Goal: Information Seeking & Learning: Learn about a topic

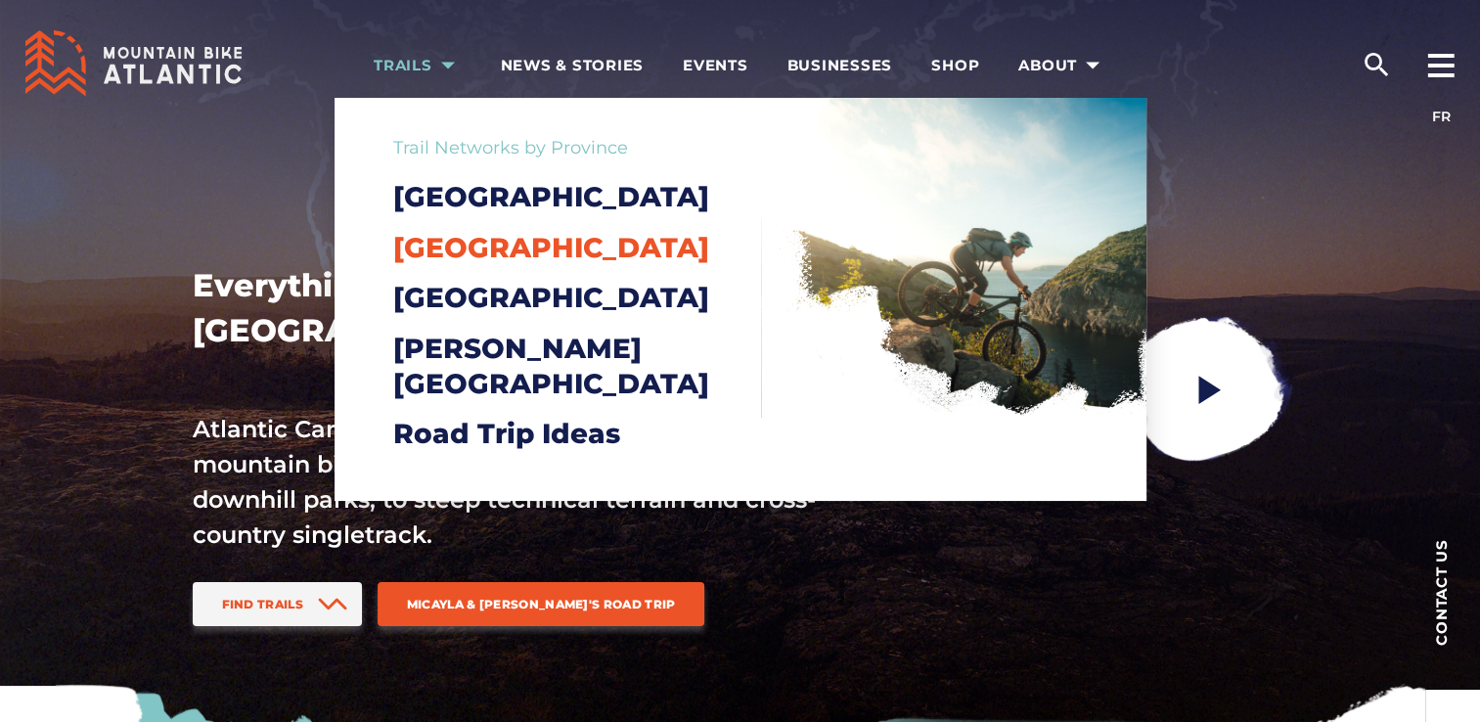
click at [455, 252] on span "[GEOGRAPHIC_DATA]" at bounding box center [551, 247] width 316 height 33
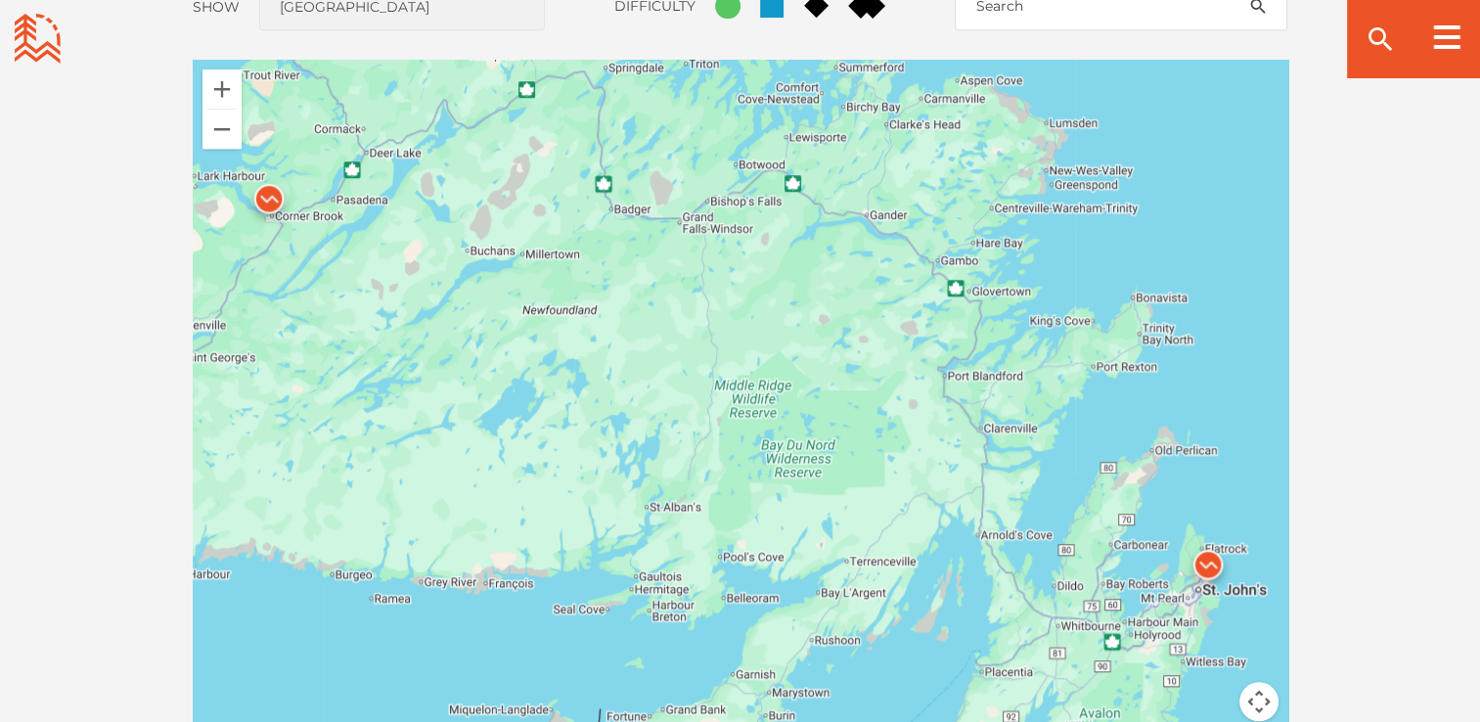
scroll to position [1765, 0]
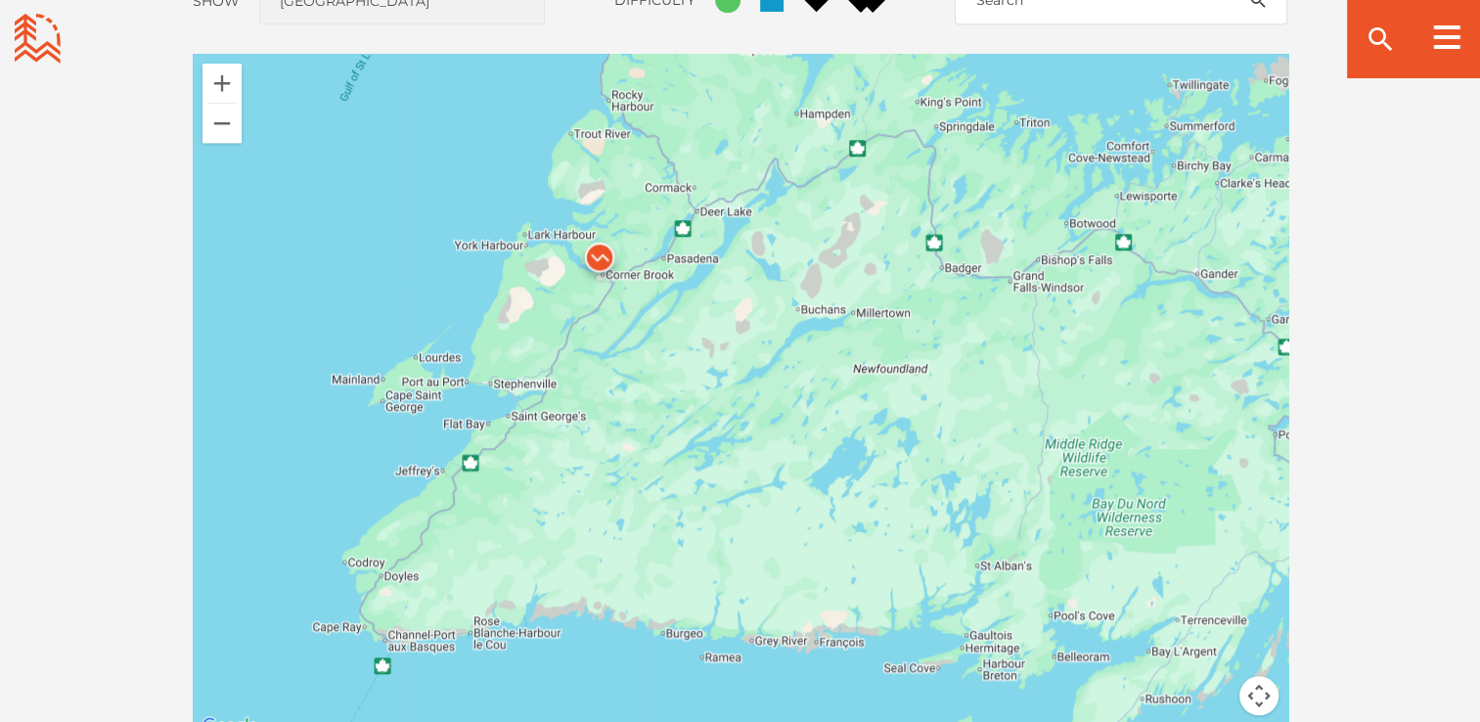
drag, startPoint x: 271, startPoint y: 436, endPoint x: 614, endPoint y: 507, distance: 350.6
click at [614, 507] on div at bounding box center [741, 396] width 1096 height 685
click at [602, 252] on img at bounding box center [601, 262] width 74 height 74
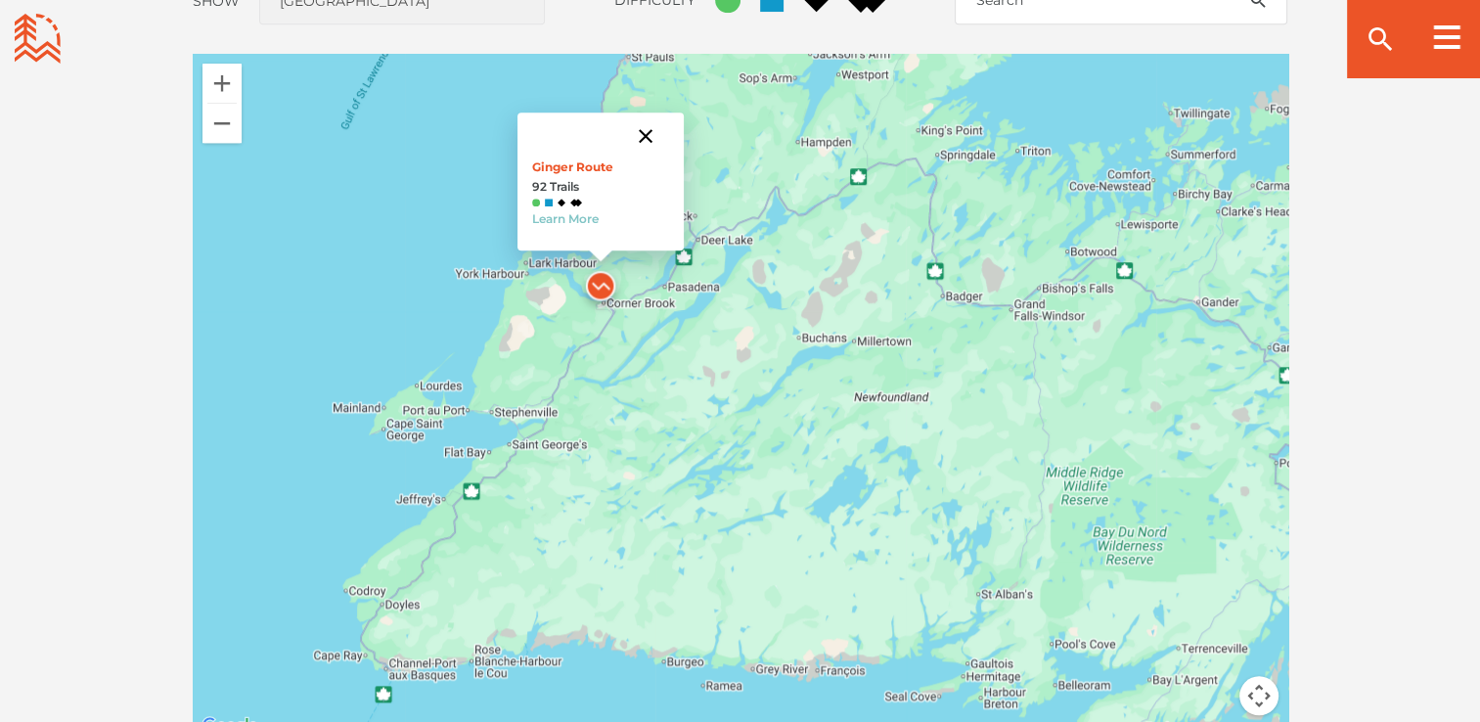
click at [651, 131] on button "Close" at bounding box center [645, 136] width 47 height 47
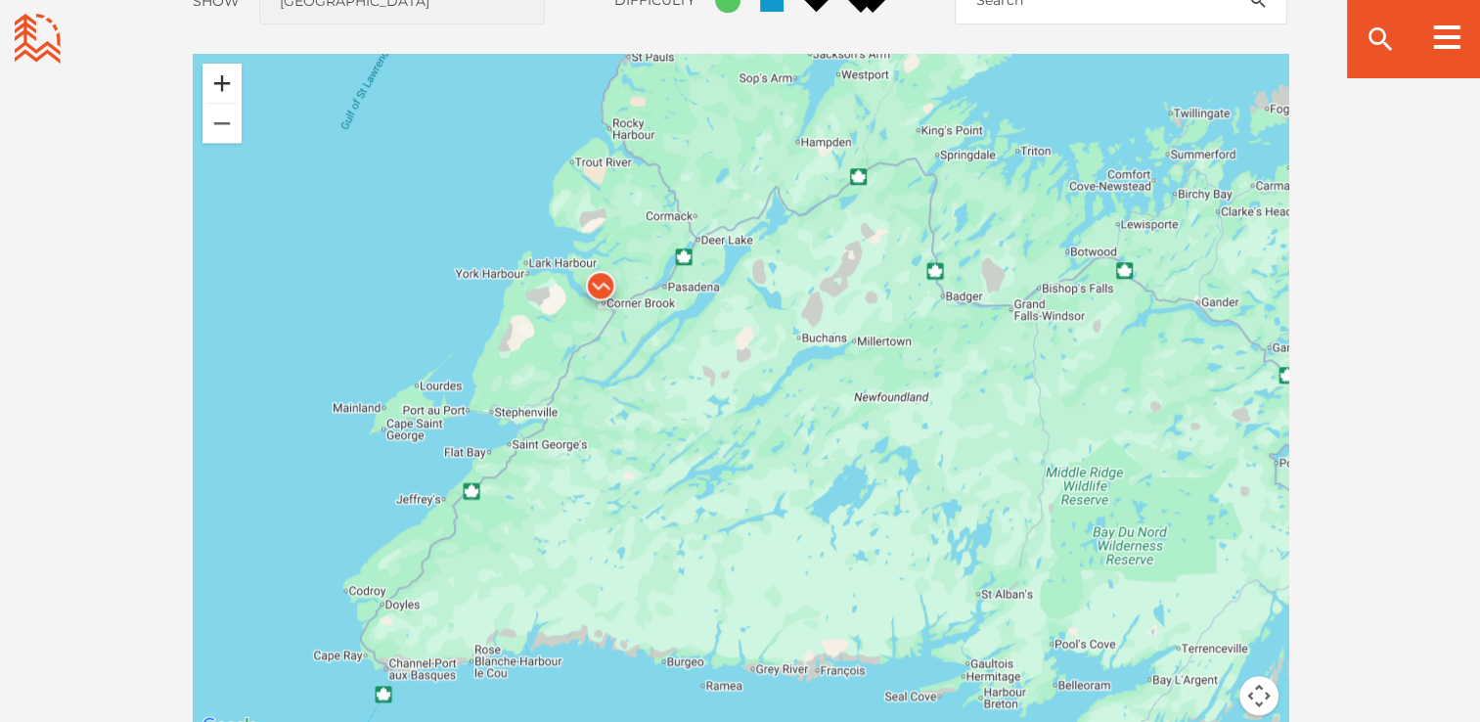
click at [215, 77] on button "Zoom in" at bounding box center [222, 83] width 39 height 39
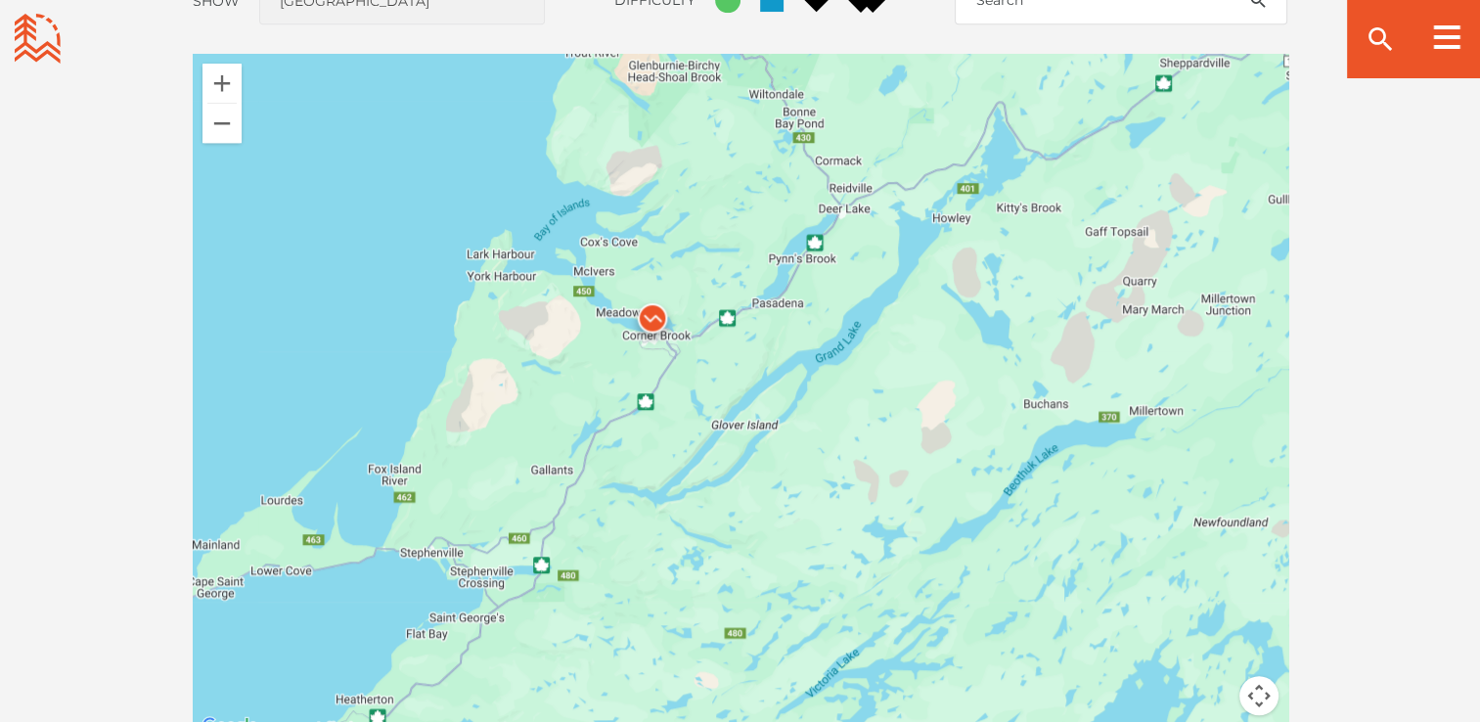
drag, startPoint x: 401, startPoint y: 245, endPoint x: 595, endPoint y: 373, distance: 232.3
click at [595, 373] on div at bounding box center [741, 396] width 1096 height 685
click at [218, 83] on button "Zoom in" at bounding box center [222, 83] width 39 height 39
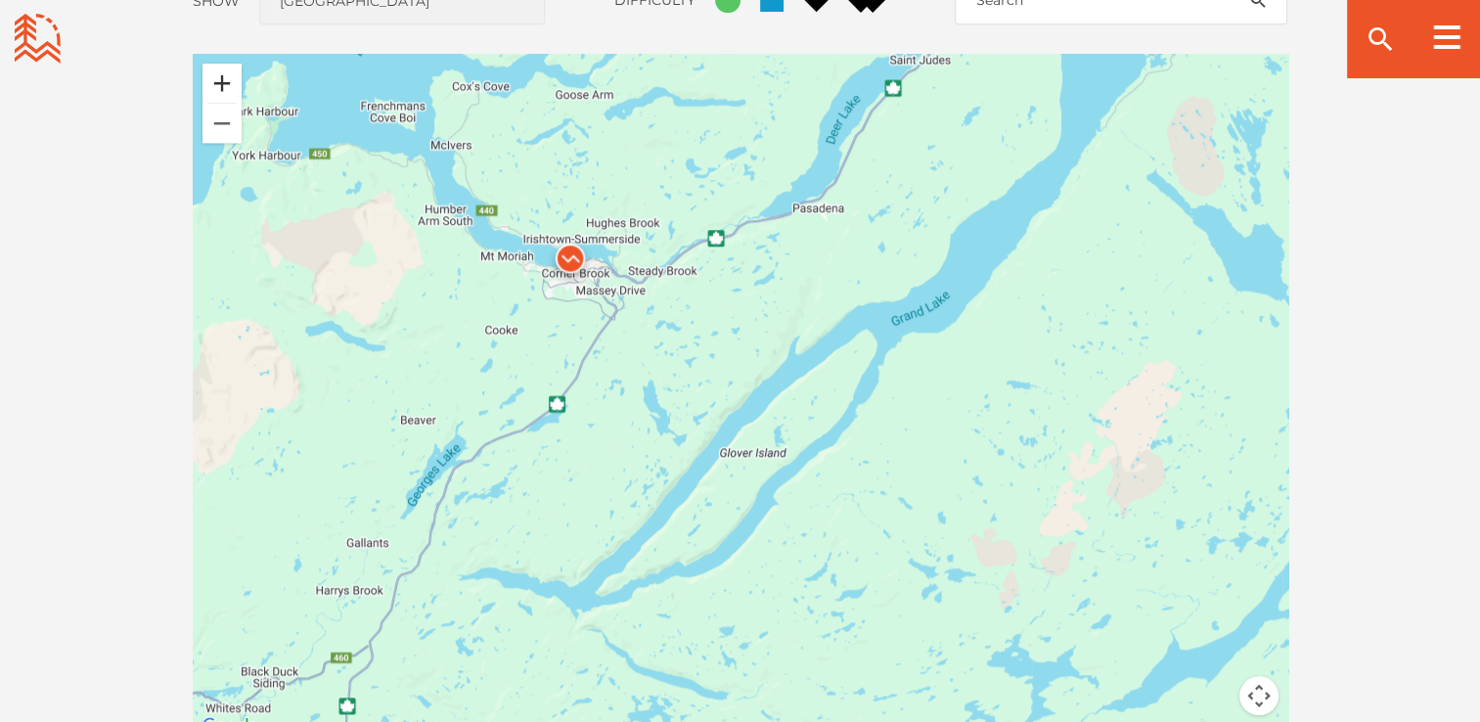
click at [217, 81] on button "Zoom in" at bounding box center [222, 83] width 39 height 39
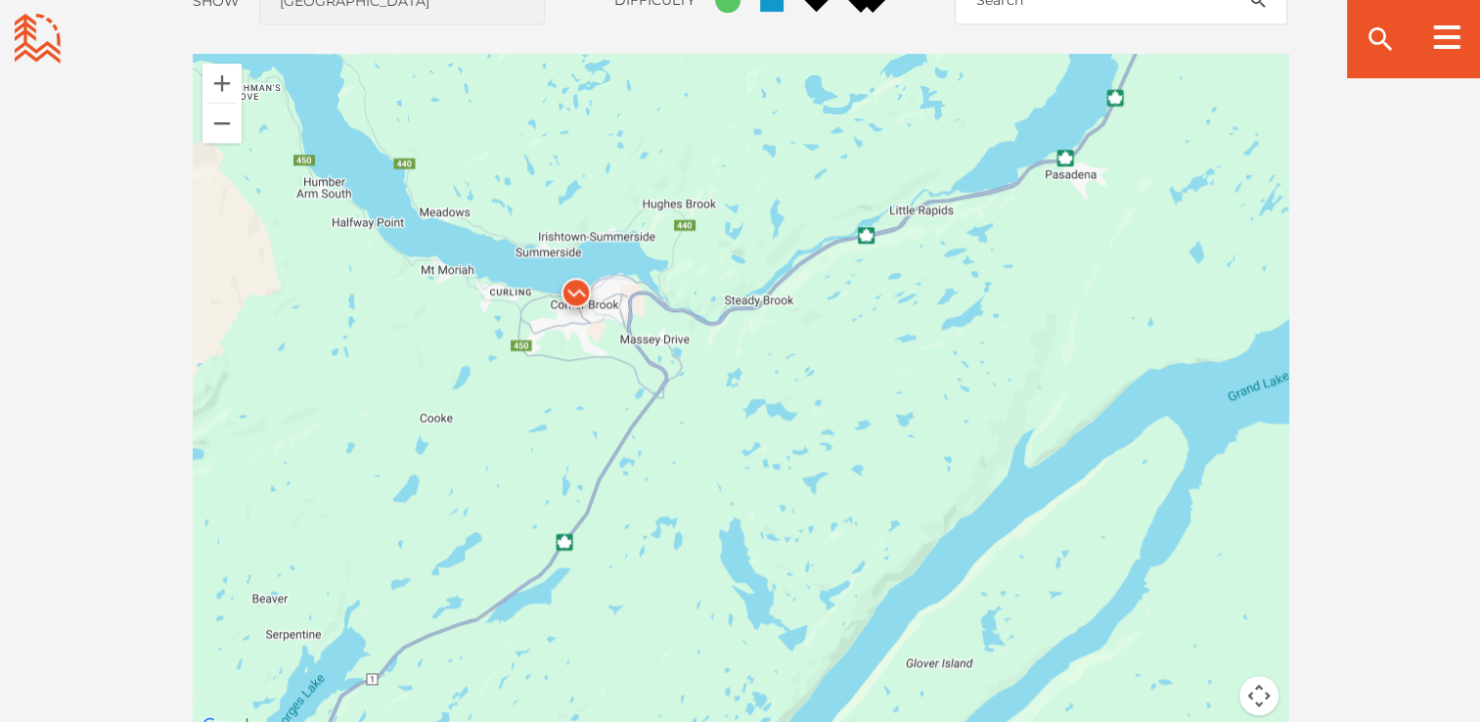
drag, startPoint x: 395, startPoint y: 232, endPoint x: 572, endPoint y: 388, distance: 236.4
click at [572, 388] on div at bounding box center [741, 396] width 1096 height 685
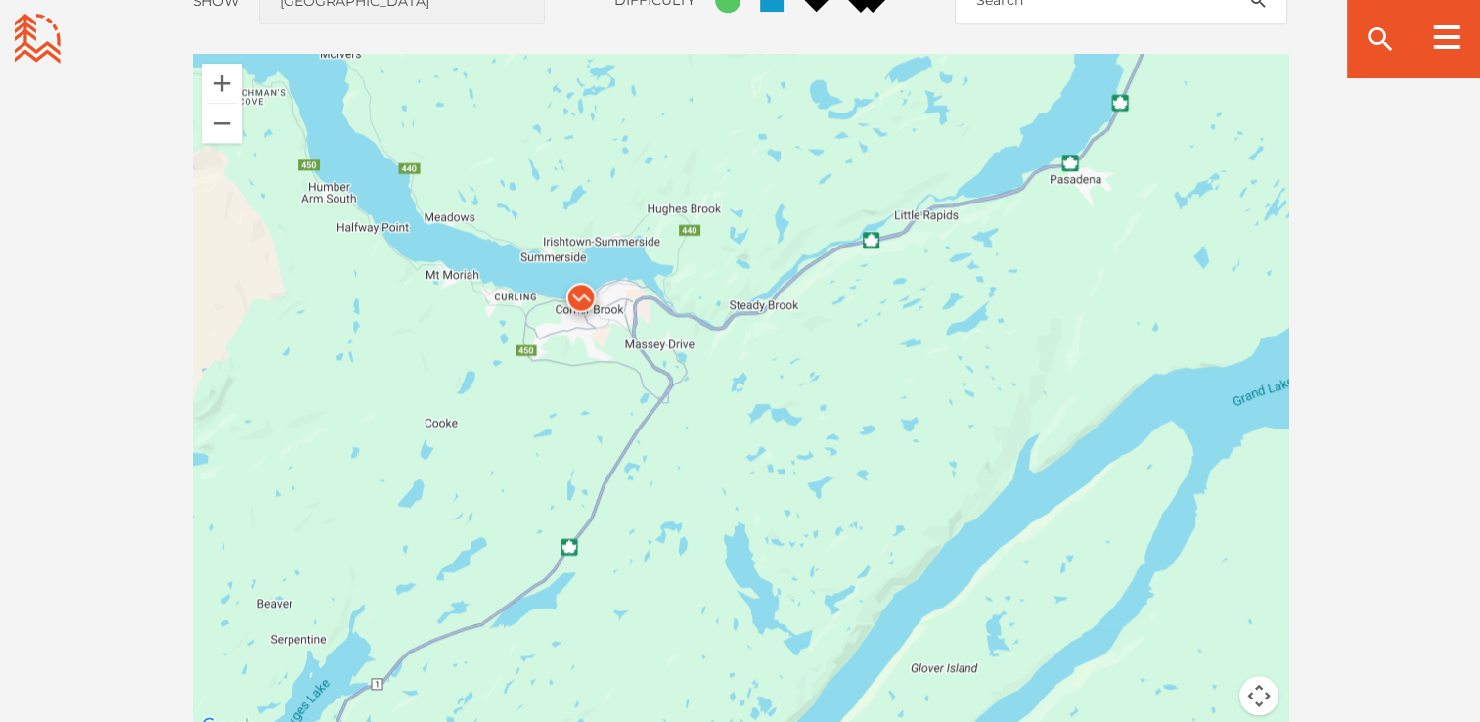
click at [579, 292] on img at bounding box center [581, 302] width 74 height 74
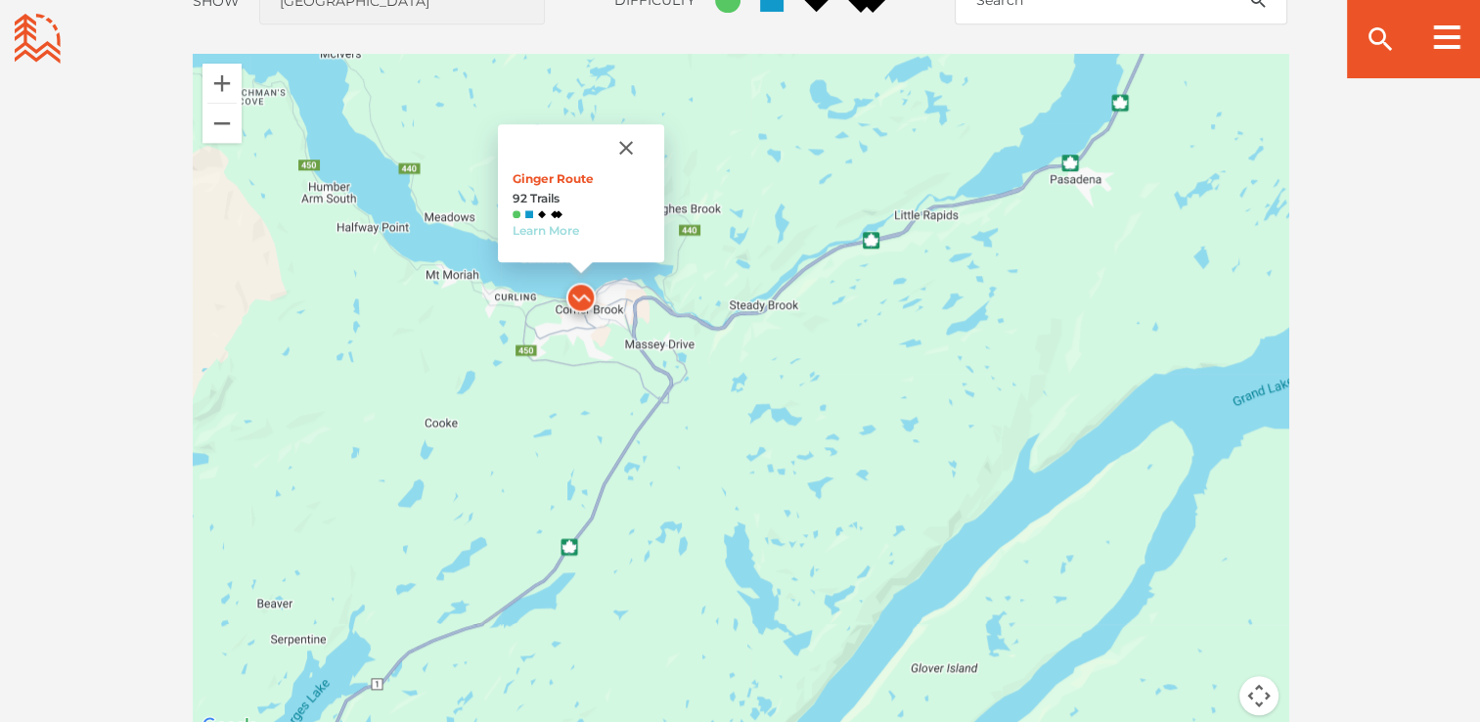
click at [552, 224] on link "Learn More" at bounding box center [546, 230] width 67 height 15
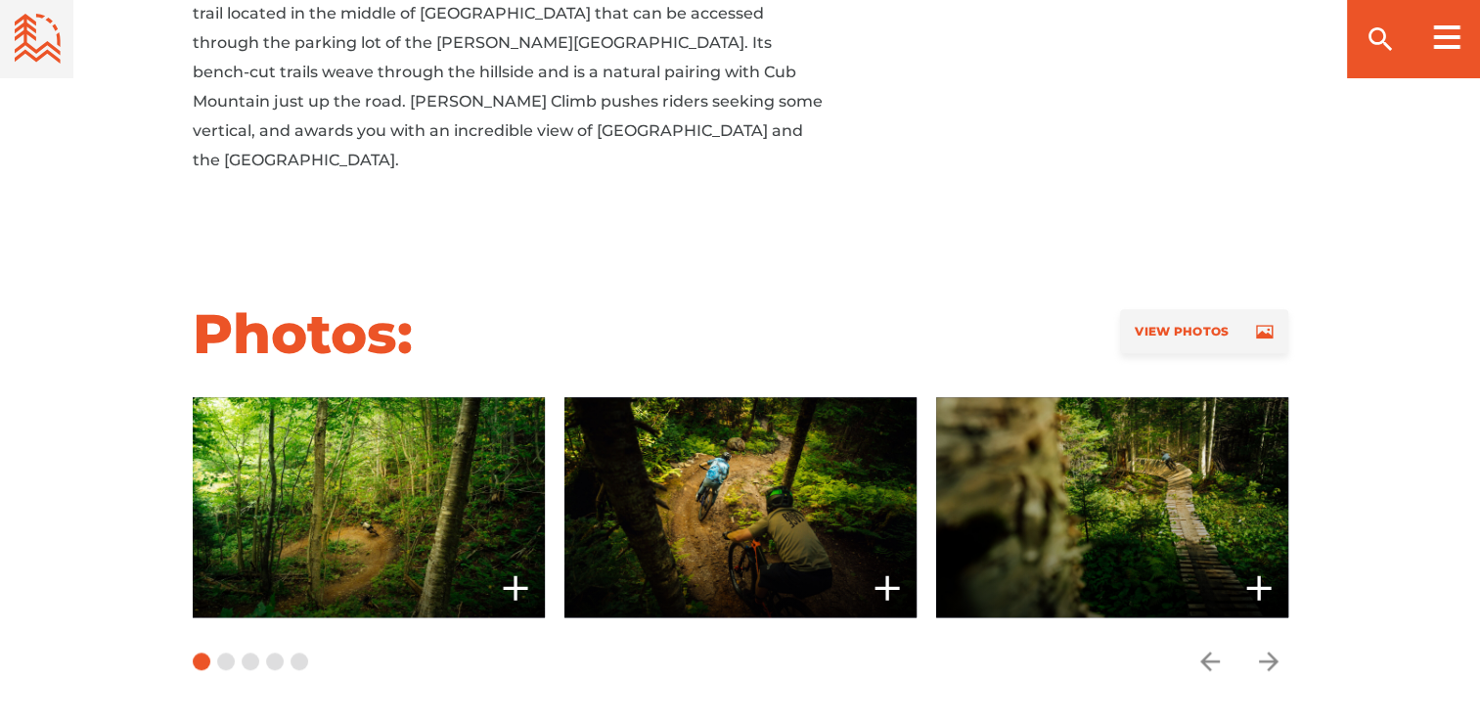
scroll to position [1609, 0]
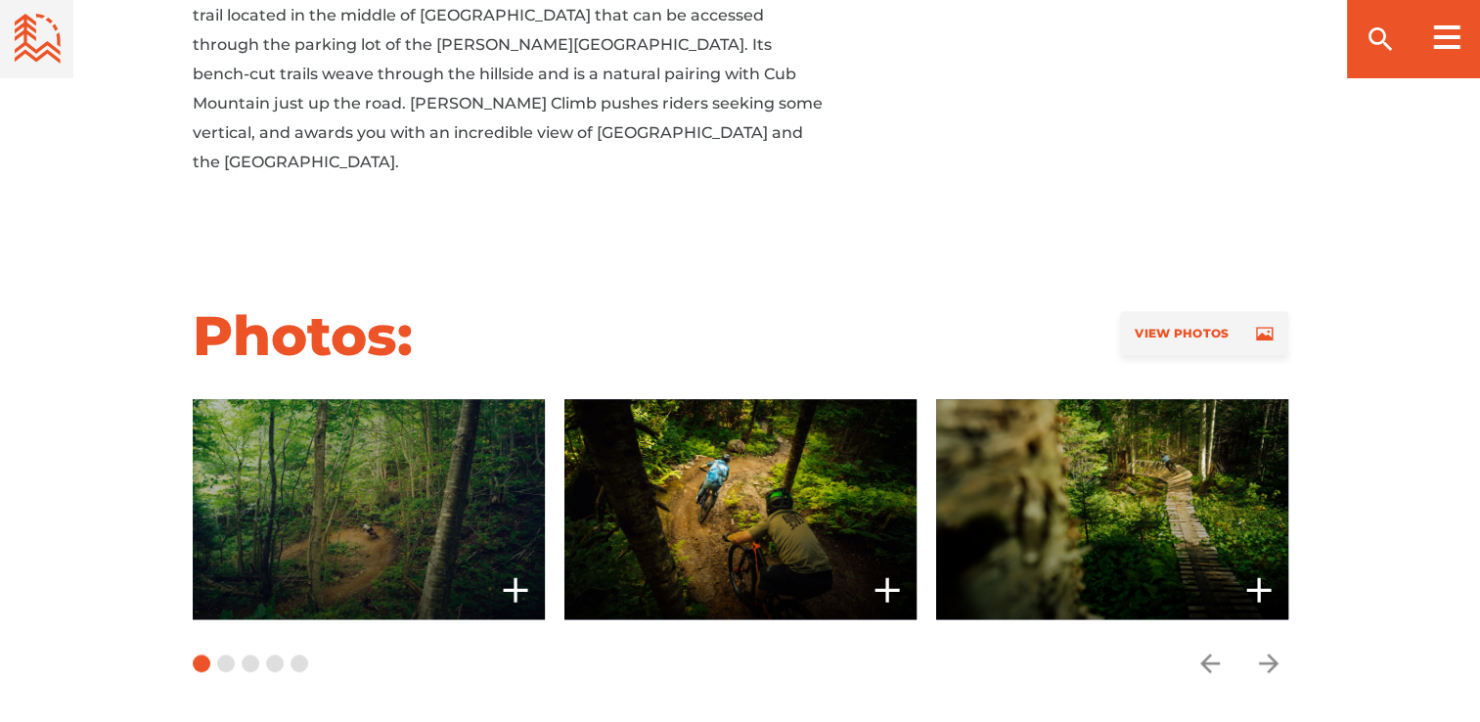
click at [468, 475] on span at bounding box center [369, 509] width 352 height 220
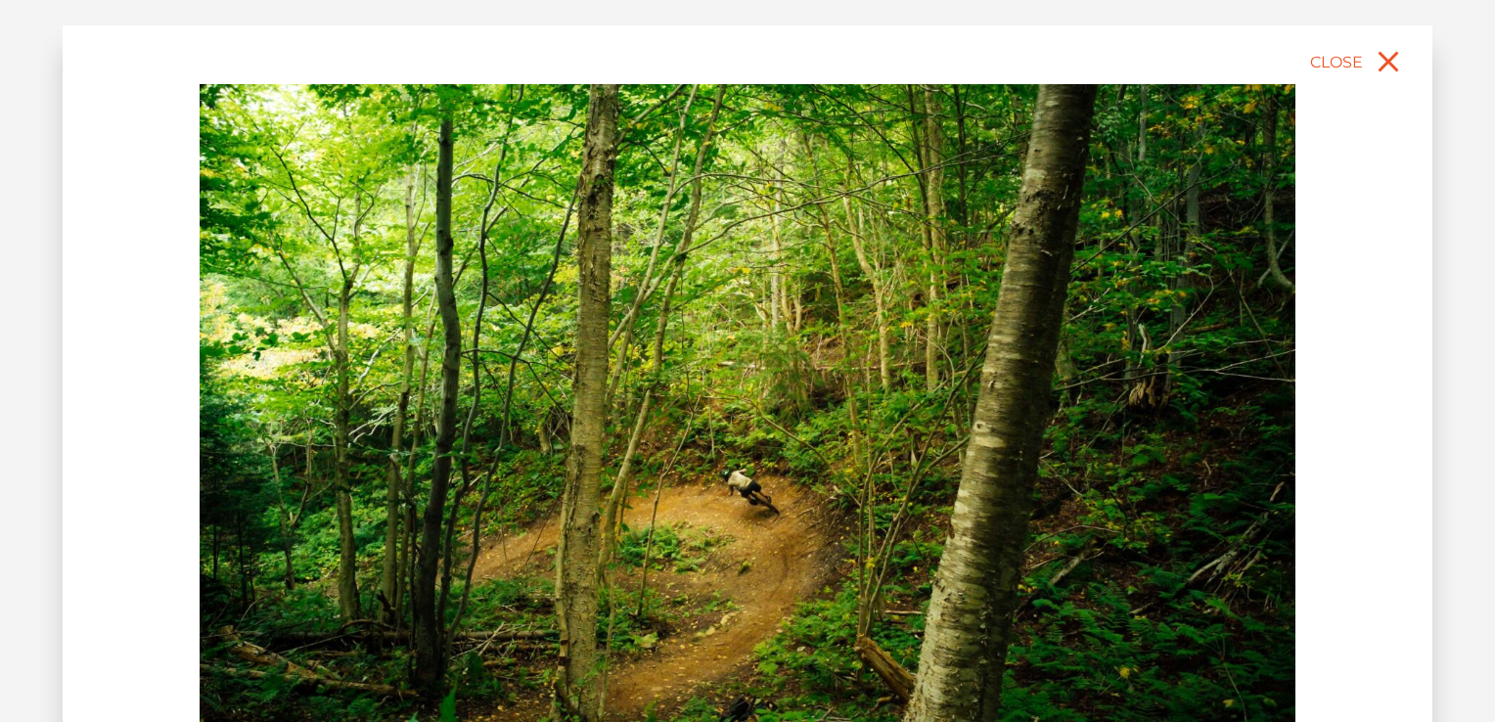
click at [1161, 519] on img at bounding box center [748, 427] width 1096 height 686
click at [1205, 458] on img at bounding box center [748, 427] width 1096 height 686
click at [1394, 54] on icon "close" at bounding box center [1389, 62] width 21 height 21
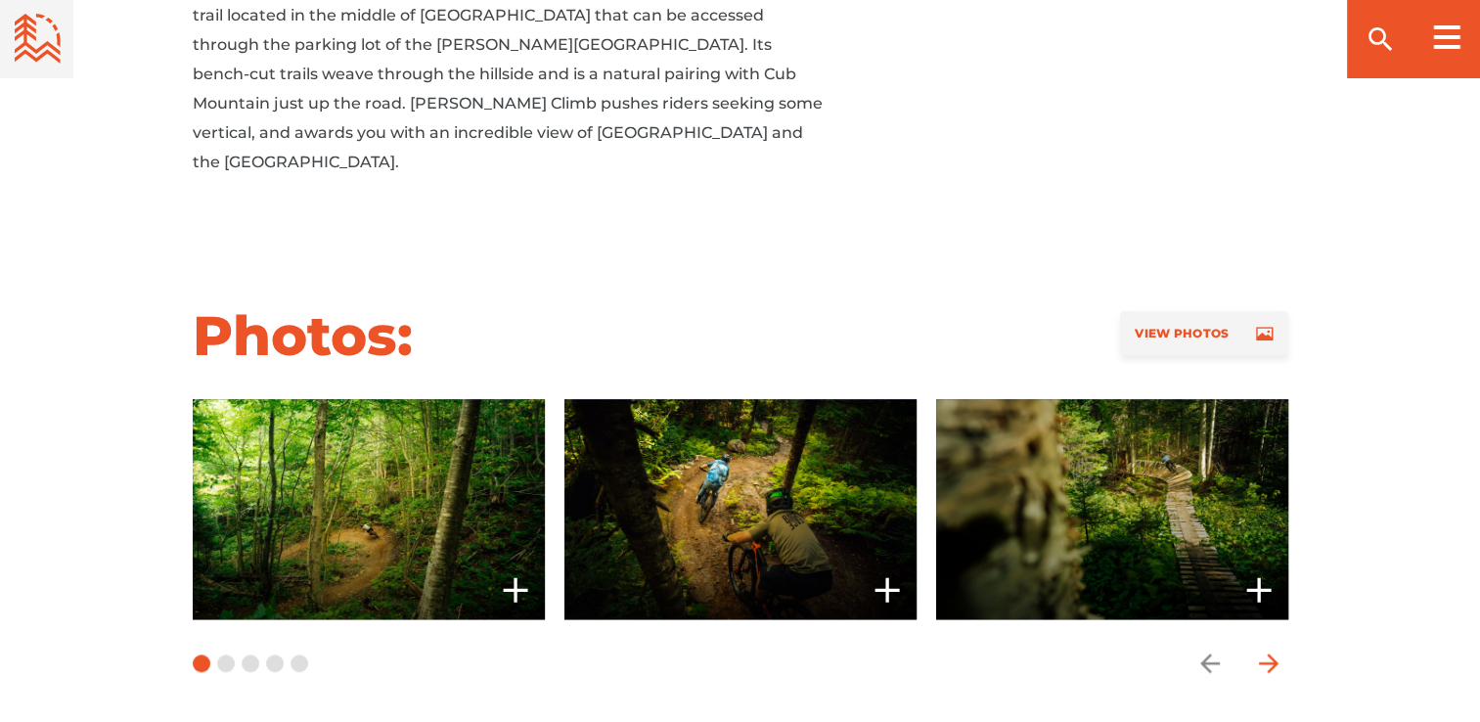
click at [1267, 649] on icon "arrow forward" at bounding box center [1268, 663] width 29 height 29
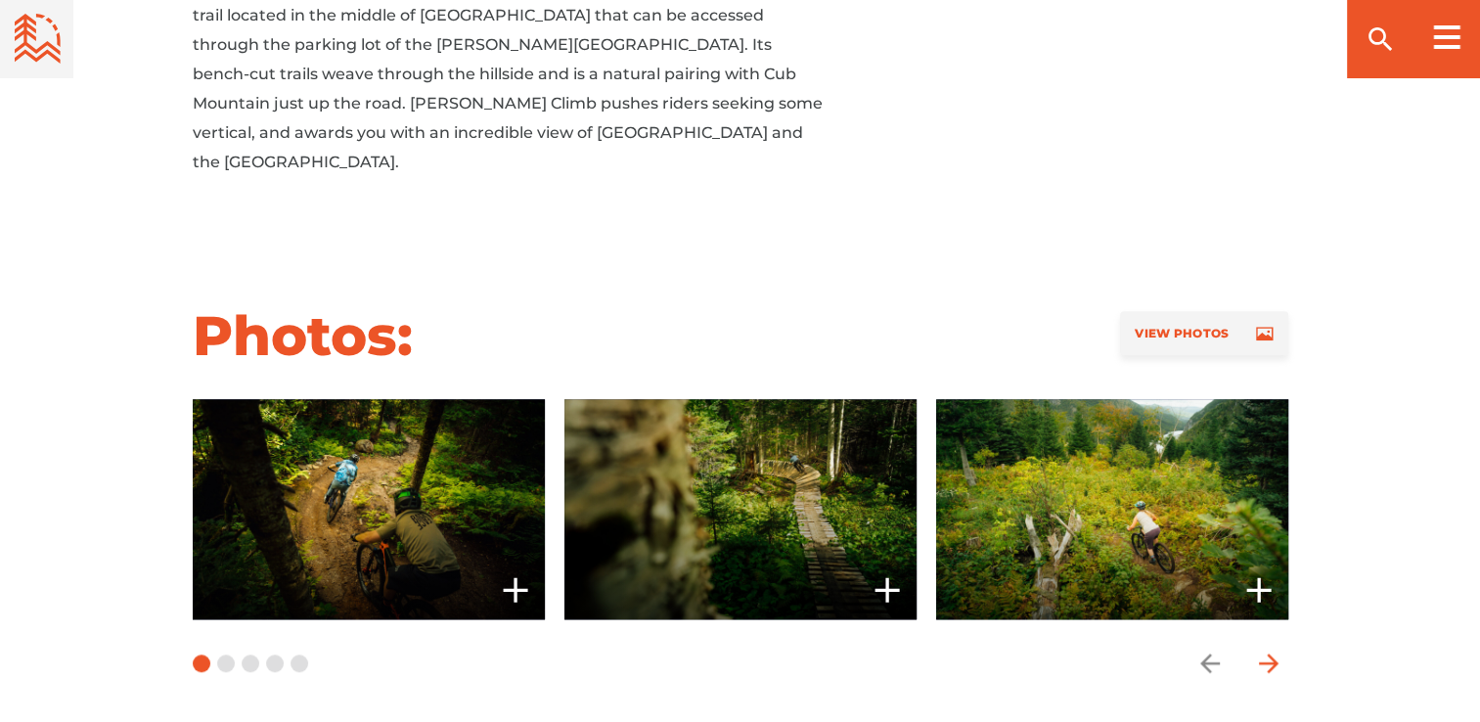
click at [1267, 649] on icon "arrow forward" at bounding box center [1268, 663] width 29 height 29
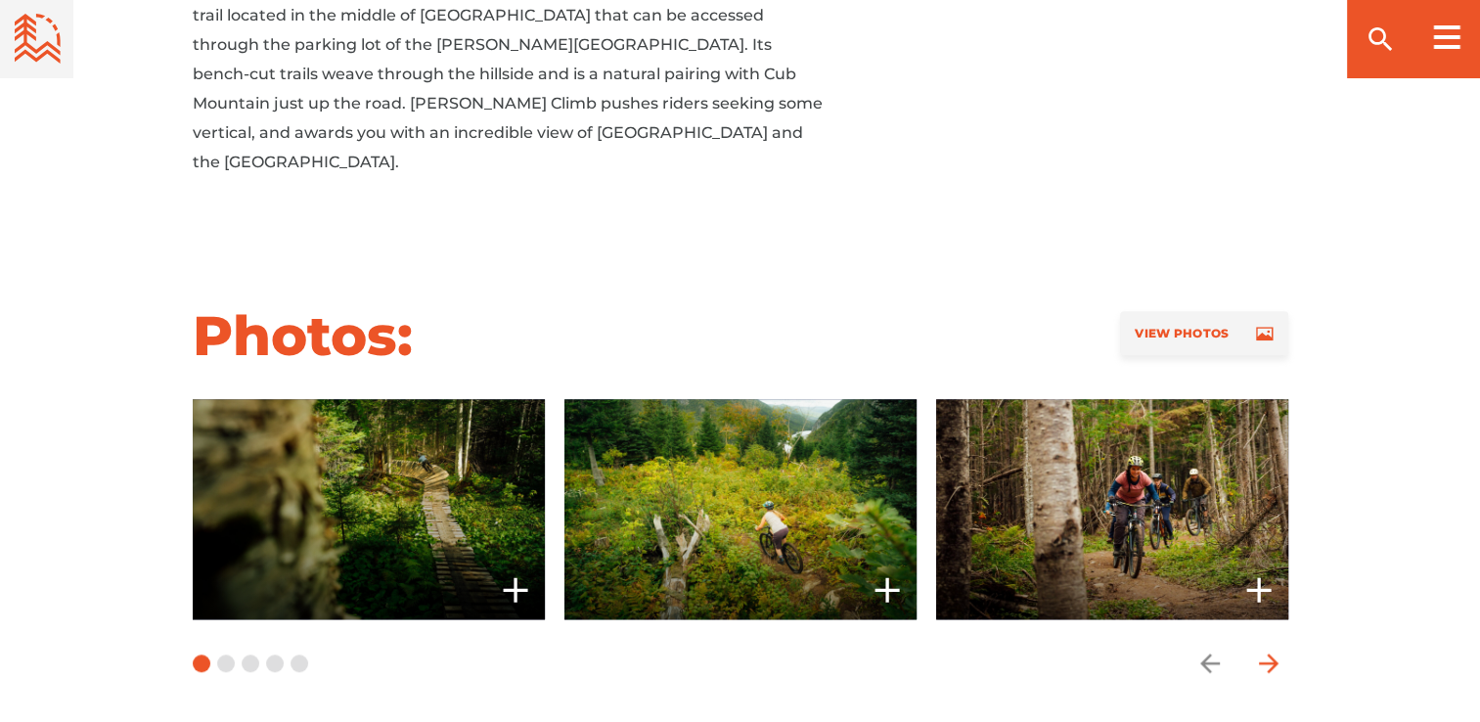
click at [1267, 649] on icon "arrow forward" at bounding box center [1268, 663] width 29 height 29
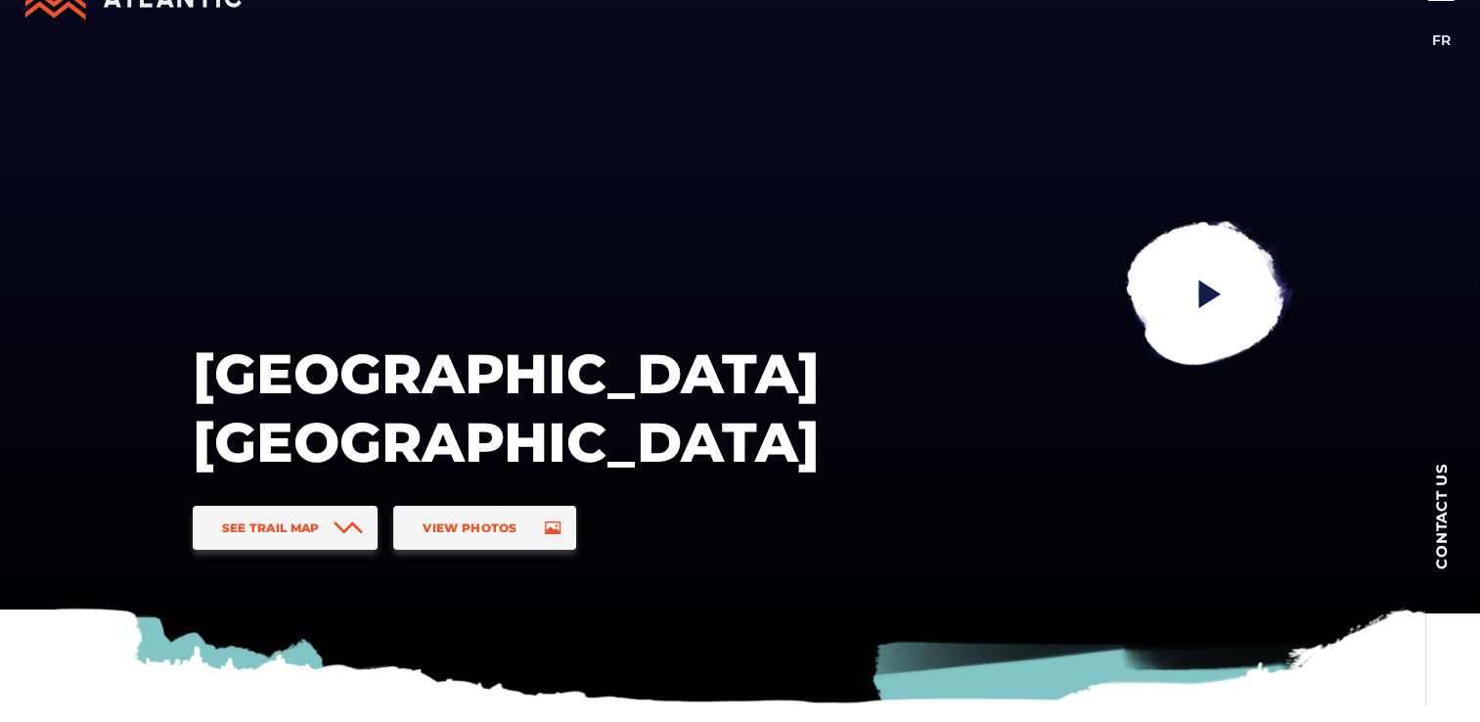
scroll to position [70, 0]
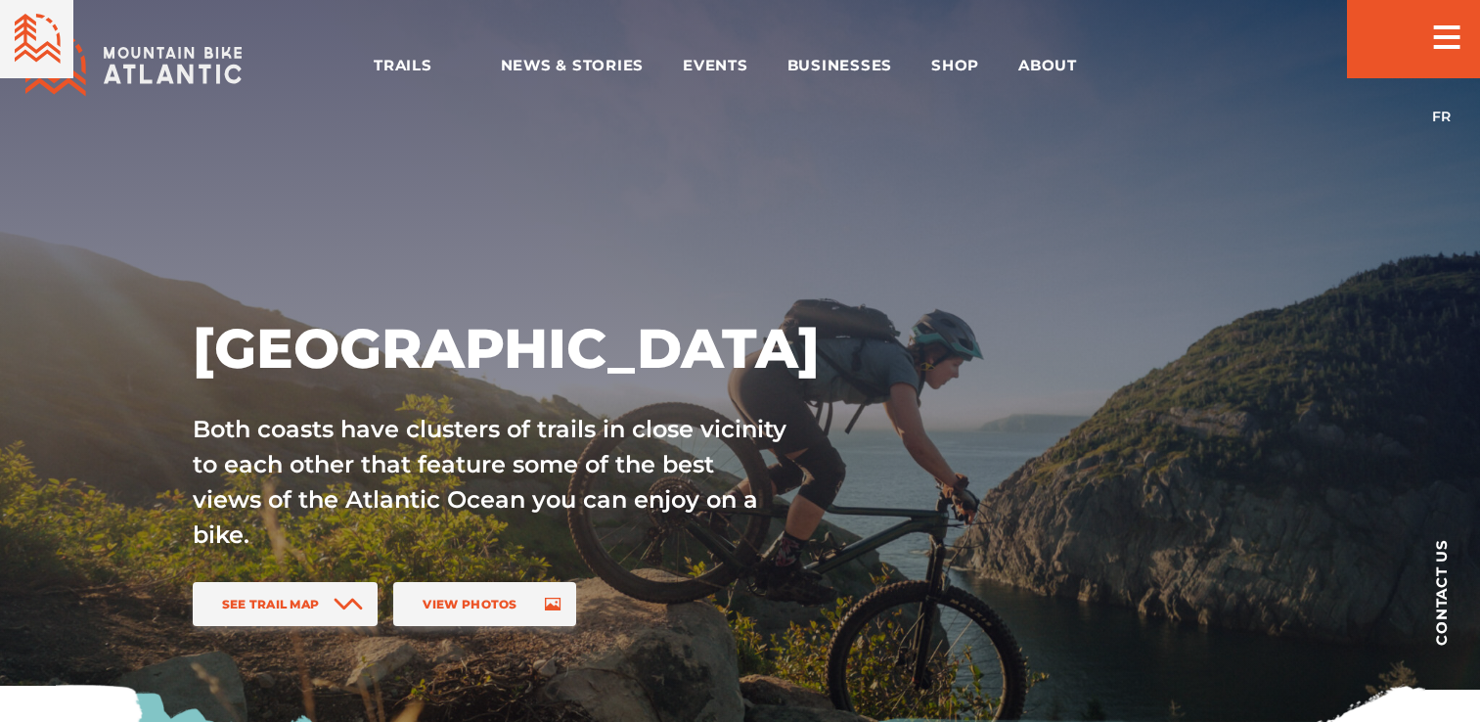
scroll to position [1765, 0]
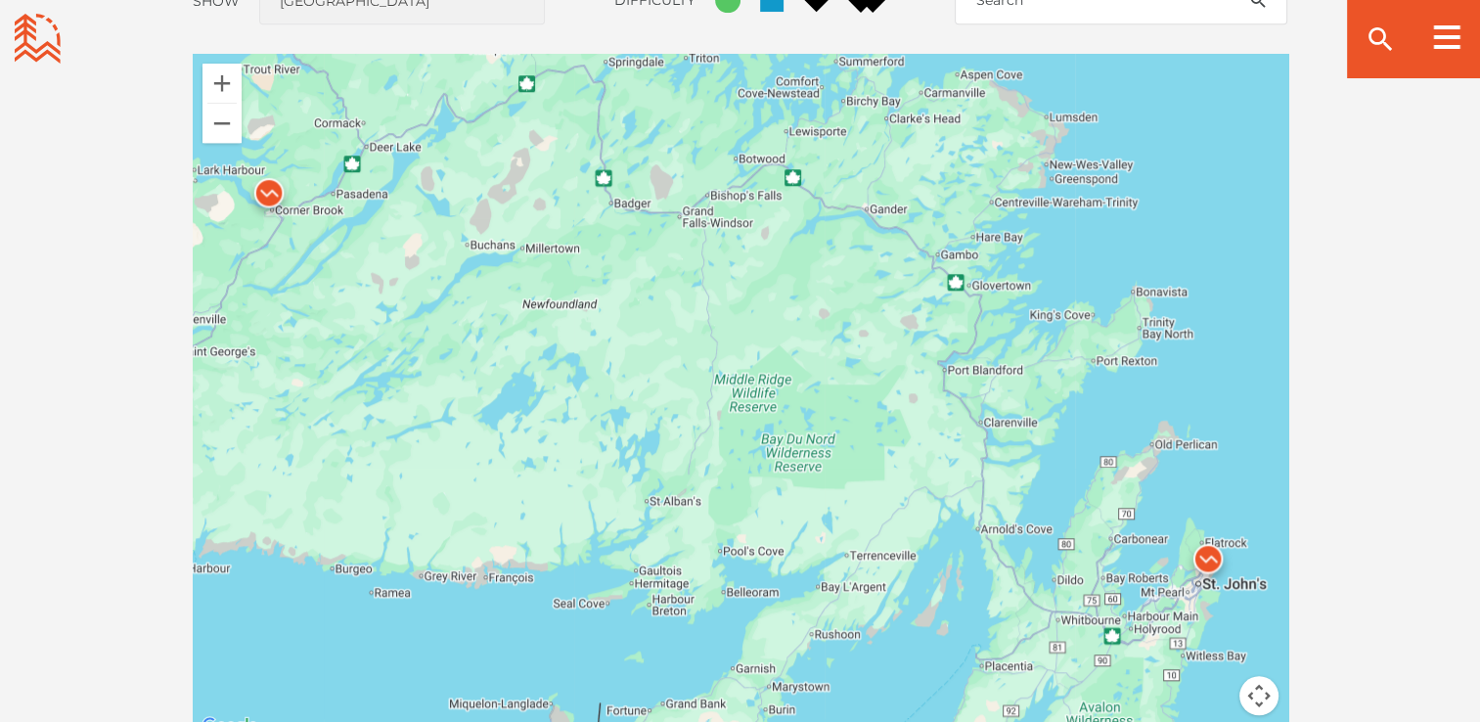
click at [1209, 558] on img at bounding box center [1208, 563] width 74 height 74
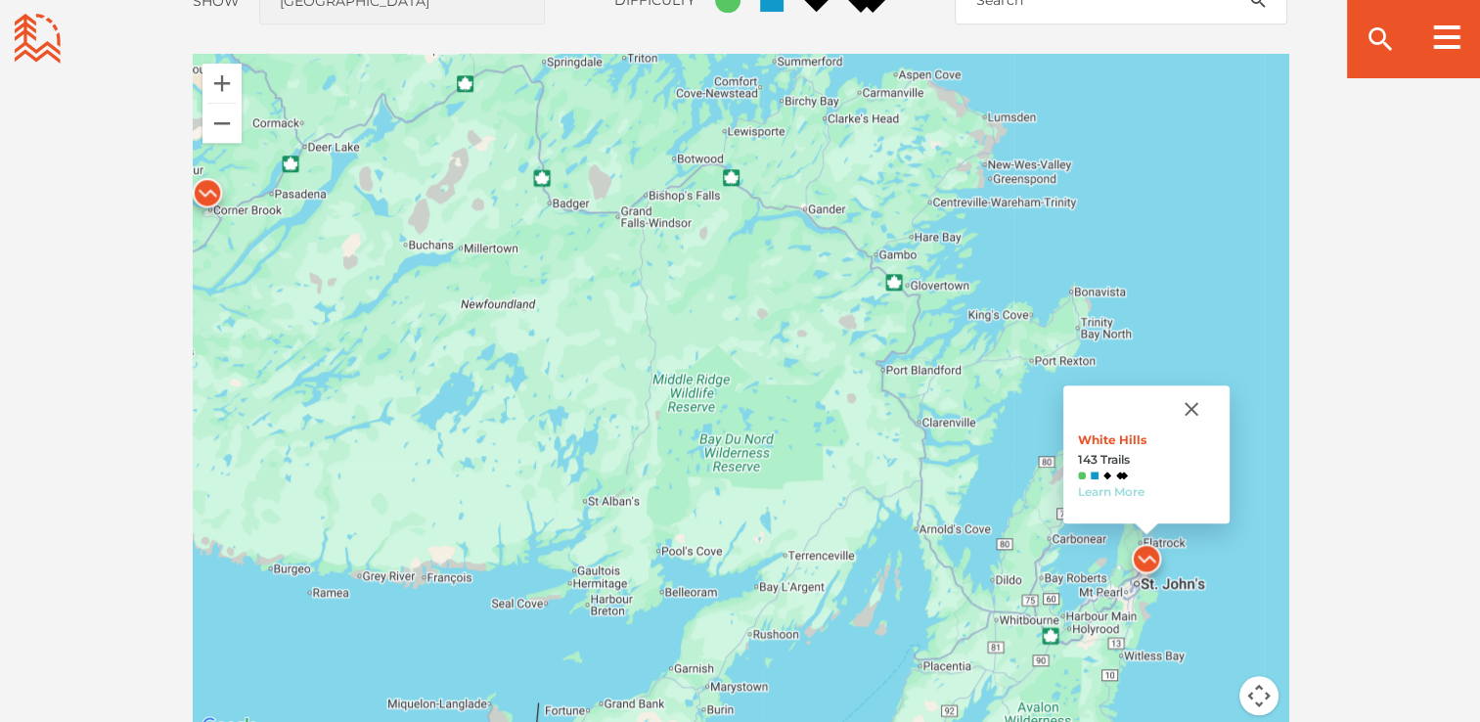
click at [1123, 491] on link "Learn More" at bounding box center [1111, 491] width 67 height 15
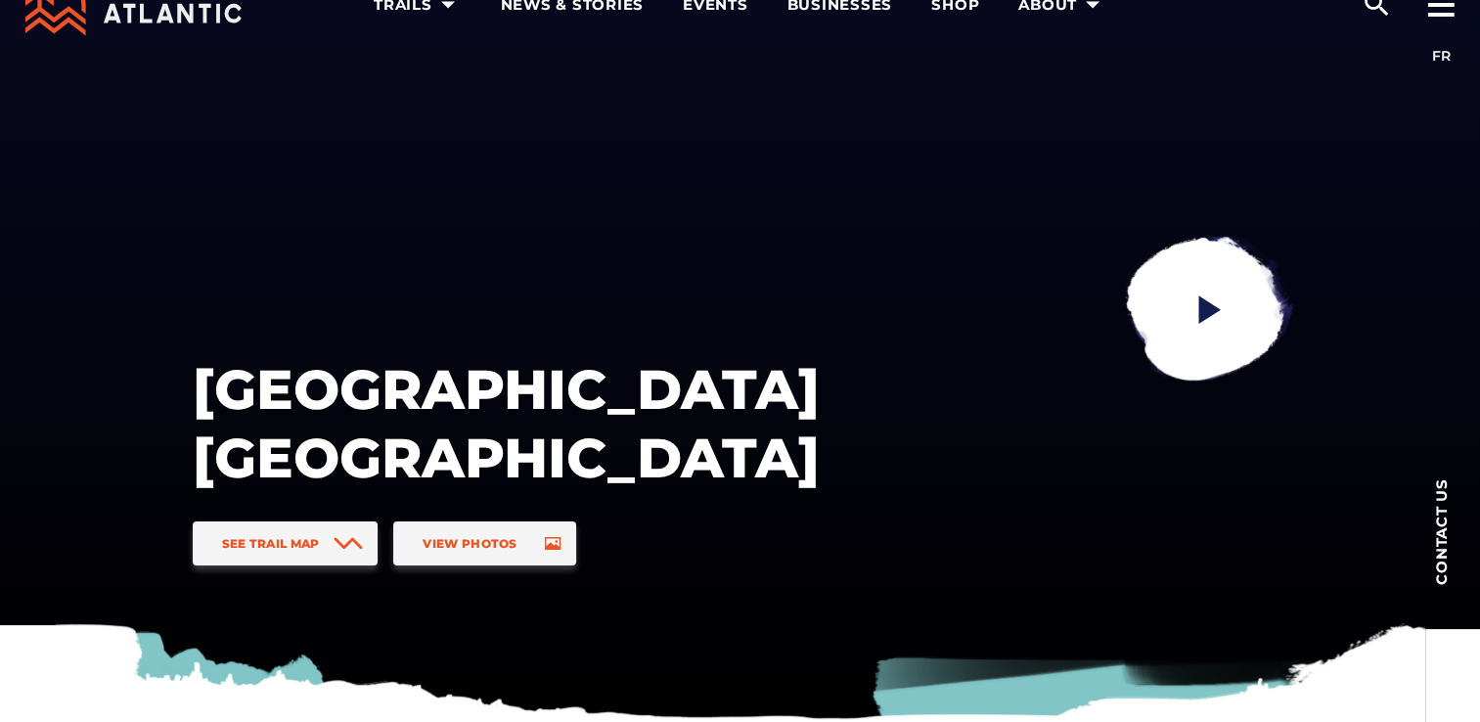
scroll to position [47, 0]
